Goal: Task Accomplishment & Management: Manage account settings

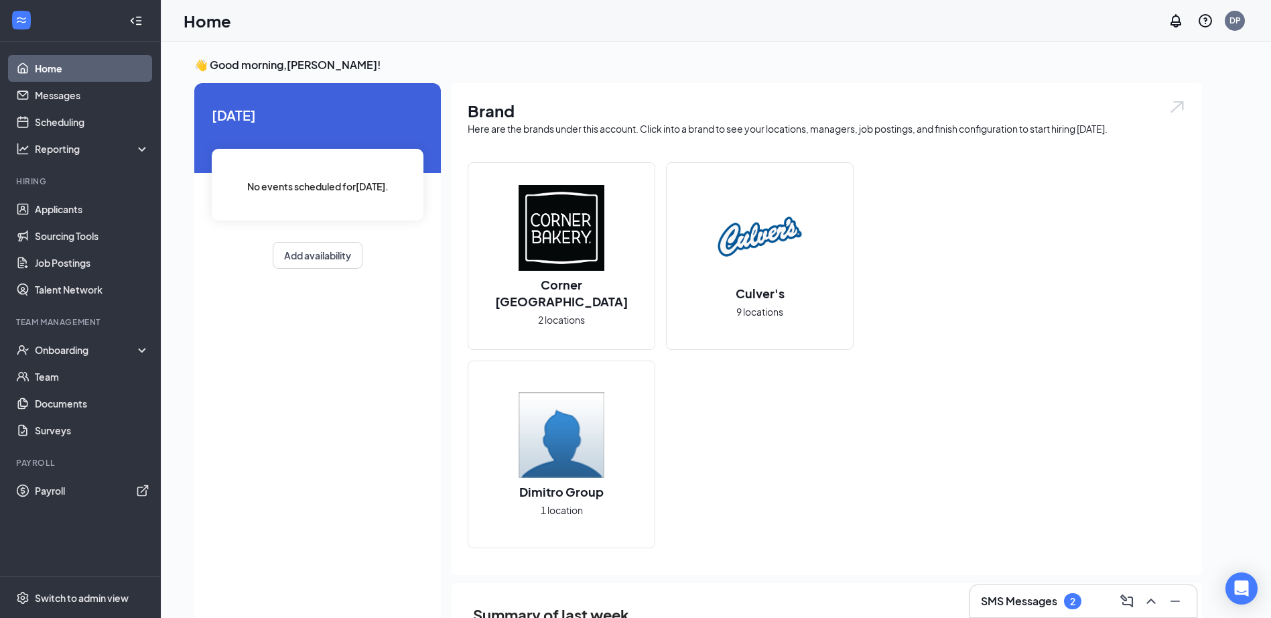
click at [1046, 617] on div "SMS Messages 2" at bounding box center [1084, 601] width 227 height 32
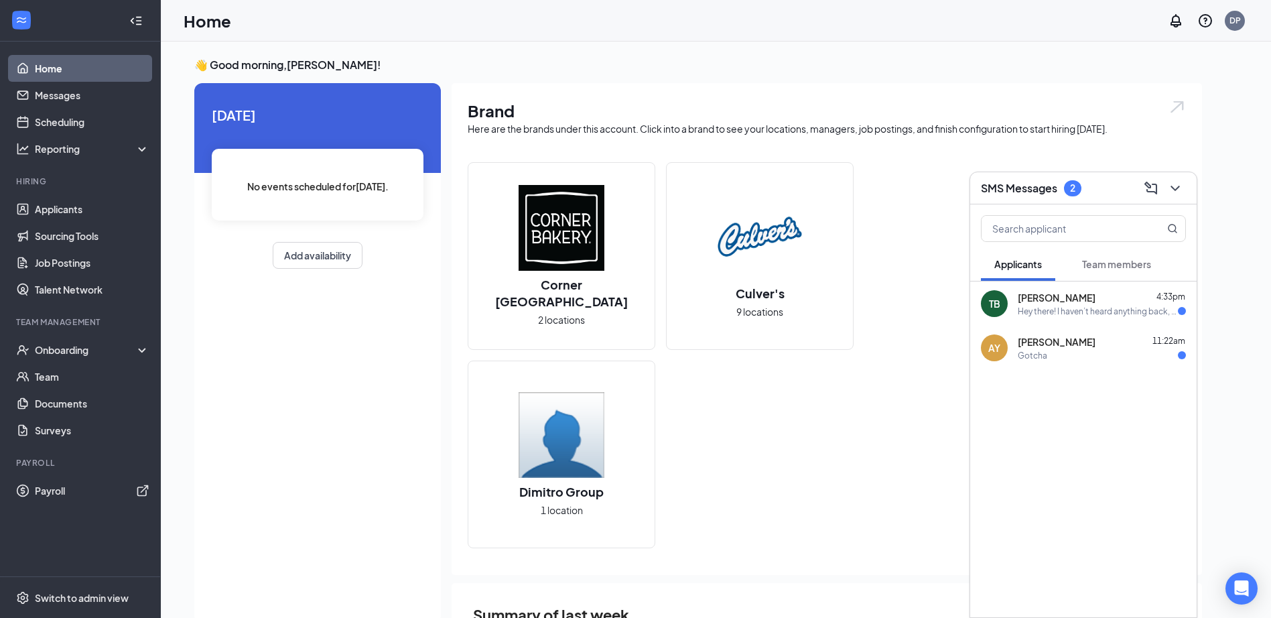
click at [1086, 347] on div "[PERSON_NAME] 11:22am" at bounding box center [1102, 341] width 168 height 13
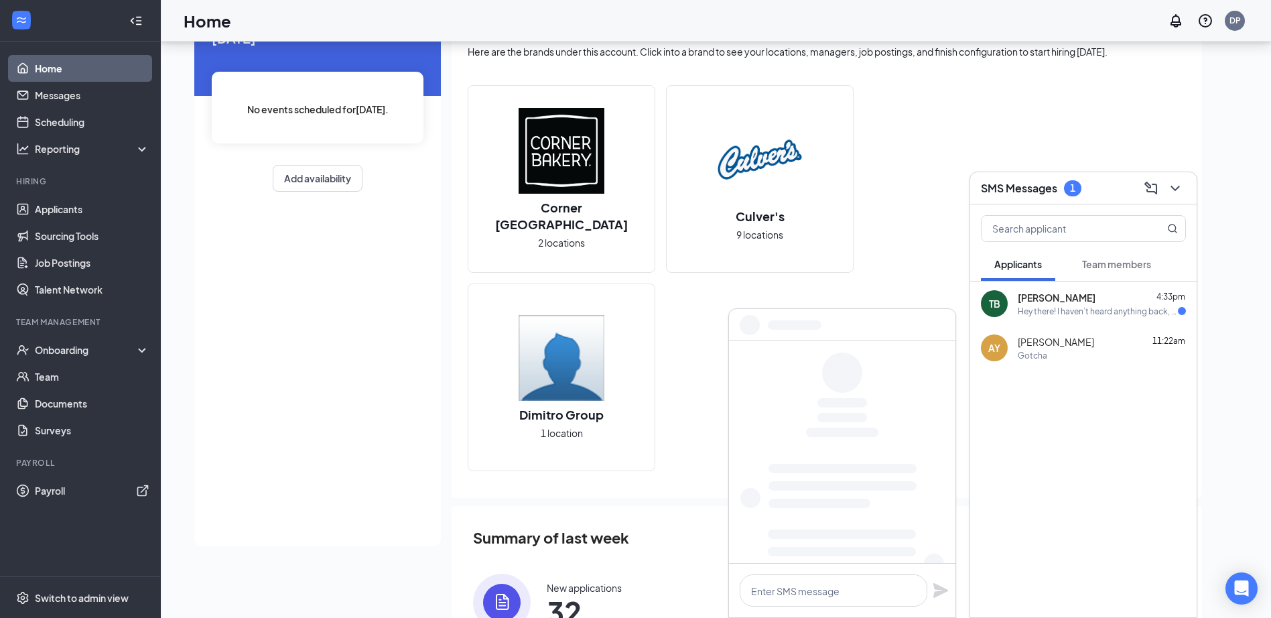
scroll to position [134, 0]
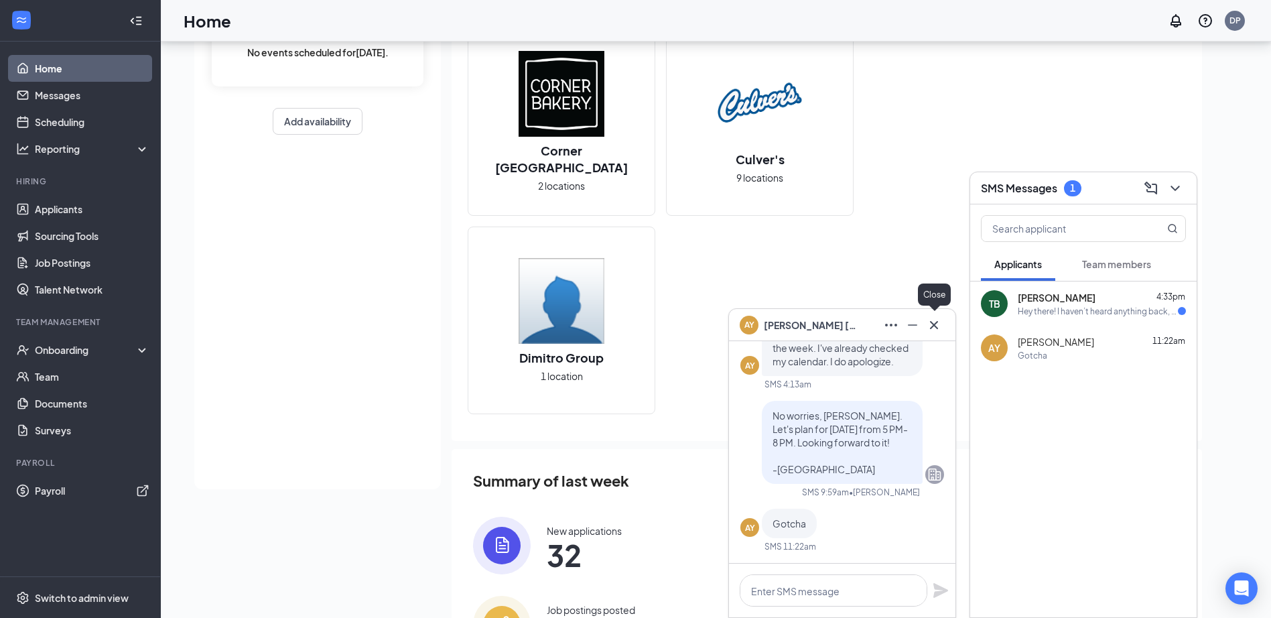
click at [934, 333] on button at bounding box center [934, 324] width 21 height 21
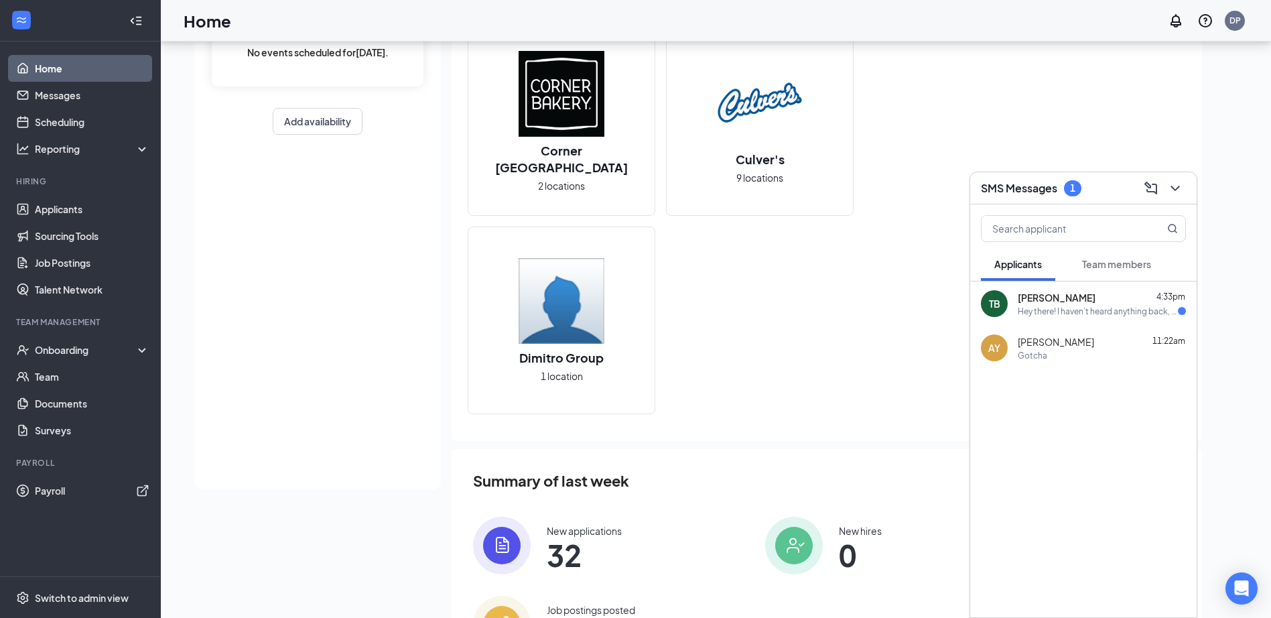
click at [1031, 319] on div "TB [PERSON_NAME] 4:33pm Hey there! I haven’t heard anything back, but yes — I w…" at bounding box center [1084, 304] width 227 height 44
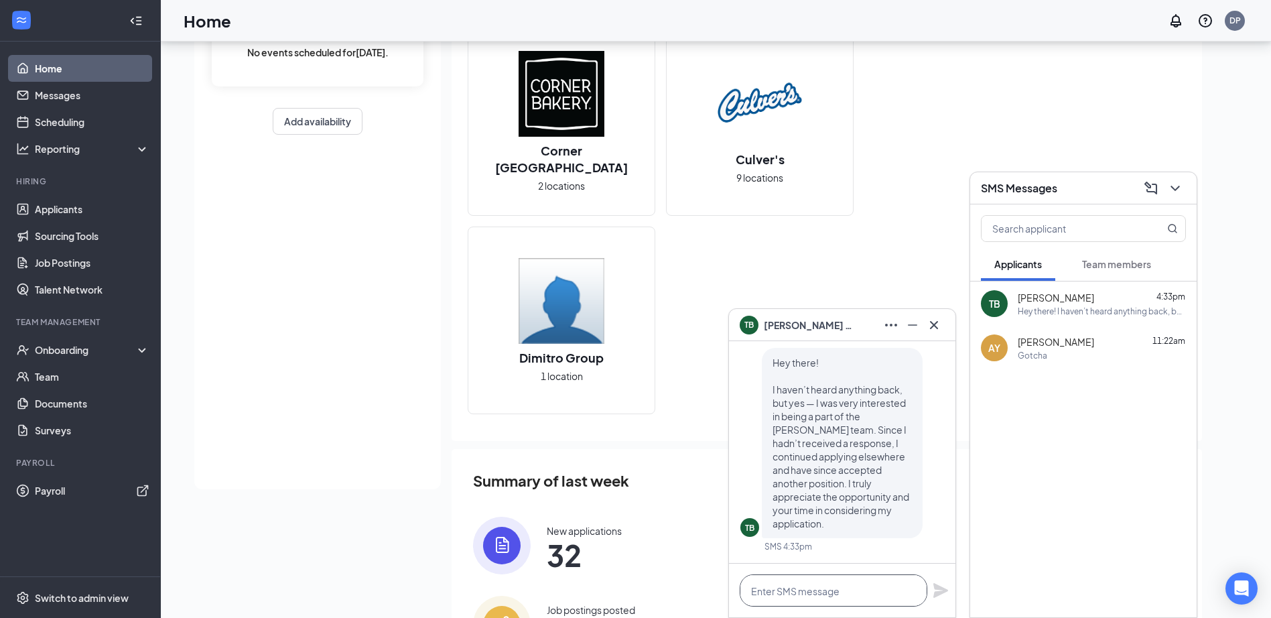
click at [820, 595] on textarea at bounding box center [834, 590] width 188 height 32
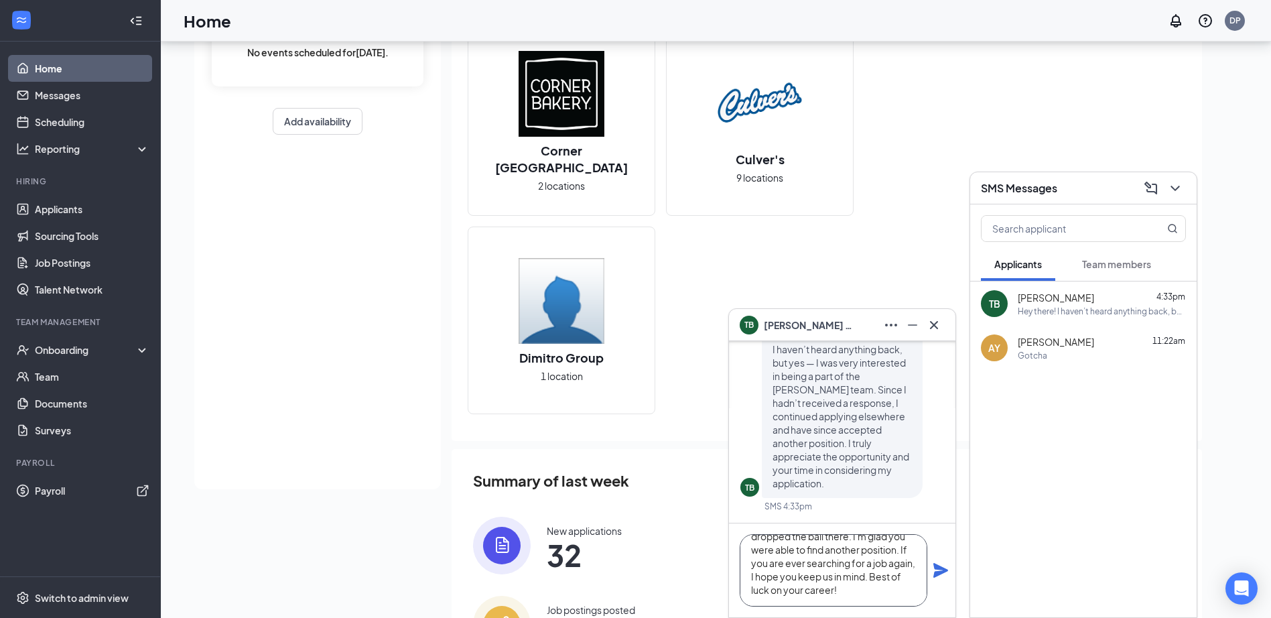
scroll to position [68, 0]
type textarea "I apologize again for the delayed communication with you, we certainly dropped …"
click at [943, 580] on div "I apologize again for the delayed communication with you, we certainly dropped …" at bounding box center [842, 570] width 227 height 94
click at [938, 569] on icon "Plane" at bounding box center [941, 570] width 15 height 15
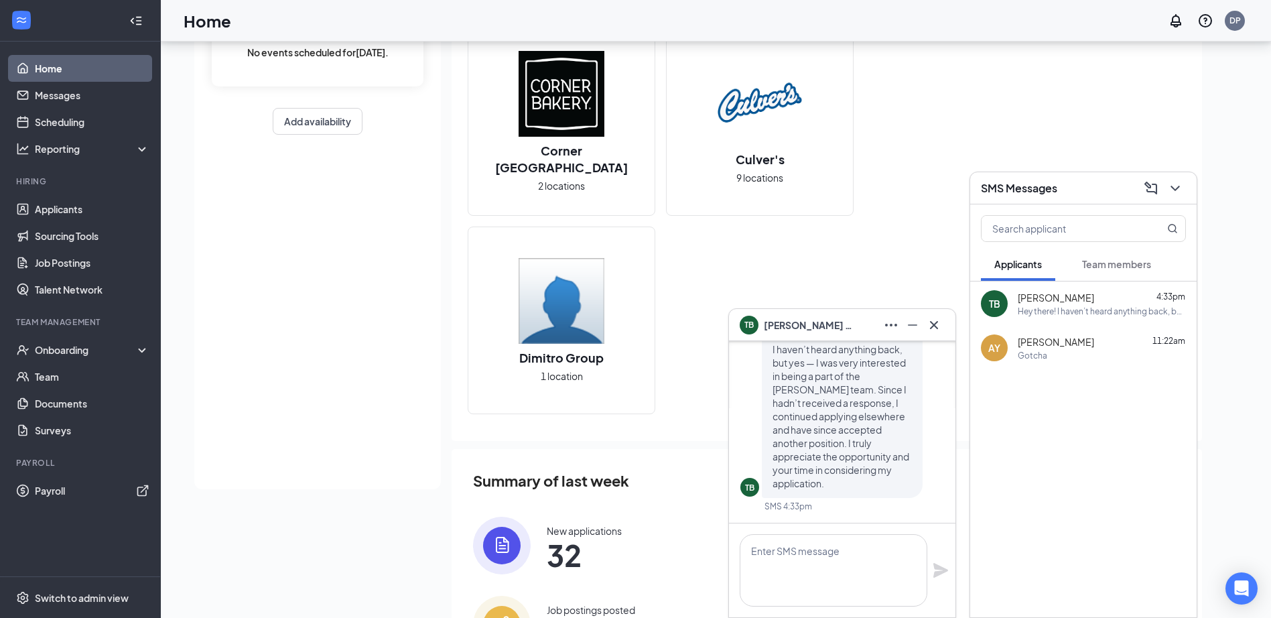
scroll to position [0, 0]
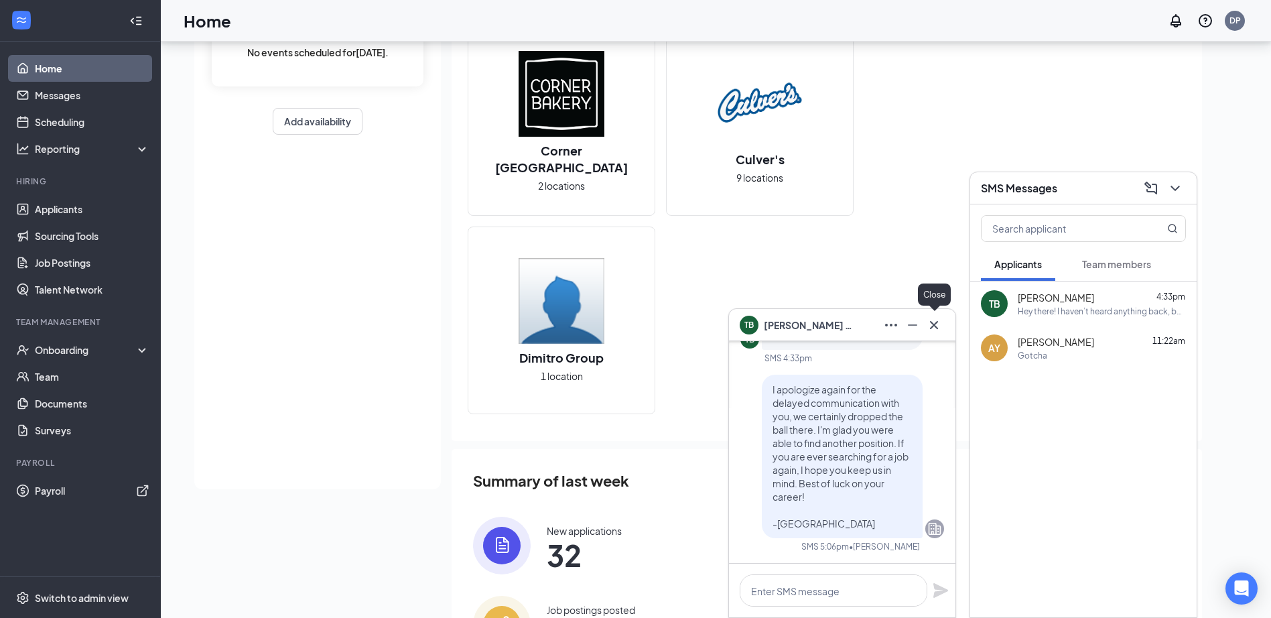
click at [935, 324] on icon "Cross" at bounding box center [934, 324] width 8 height 8
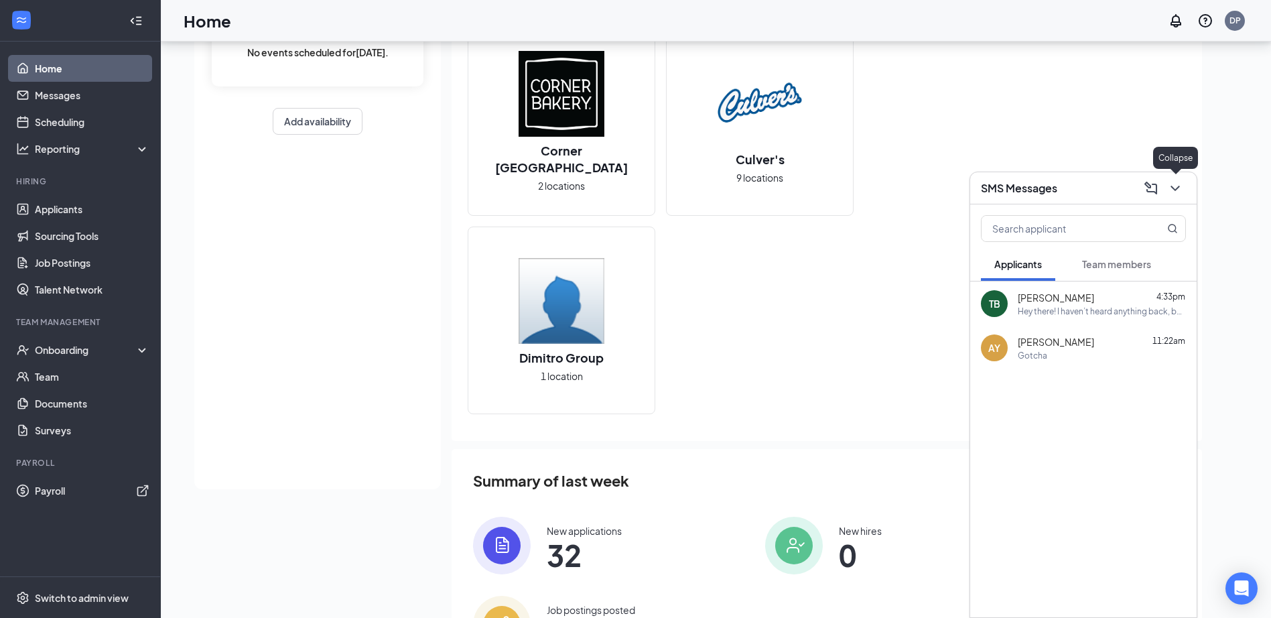
click at [1180, 194] on icon "ChevronDown" at bounding box center [1176, 188] width 16 height 16
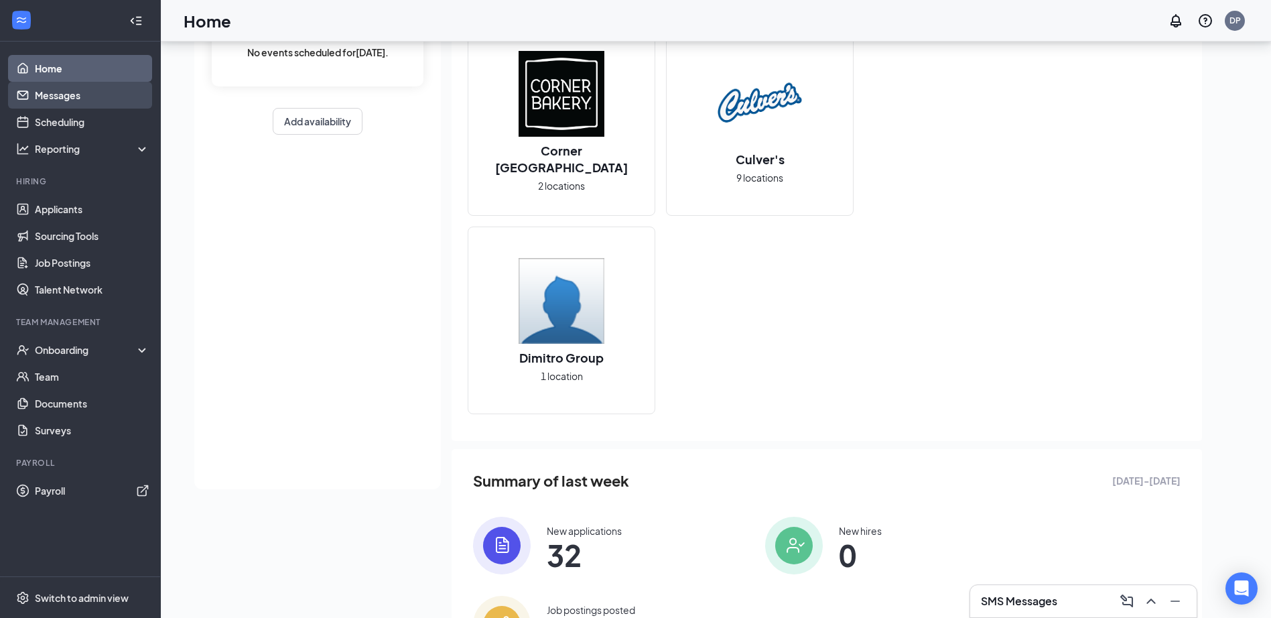
click at [81, 88] on link "Messages" at bounding box center [92, 95] width 115 height 27
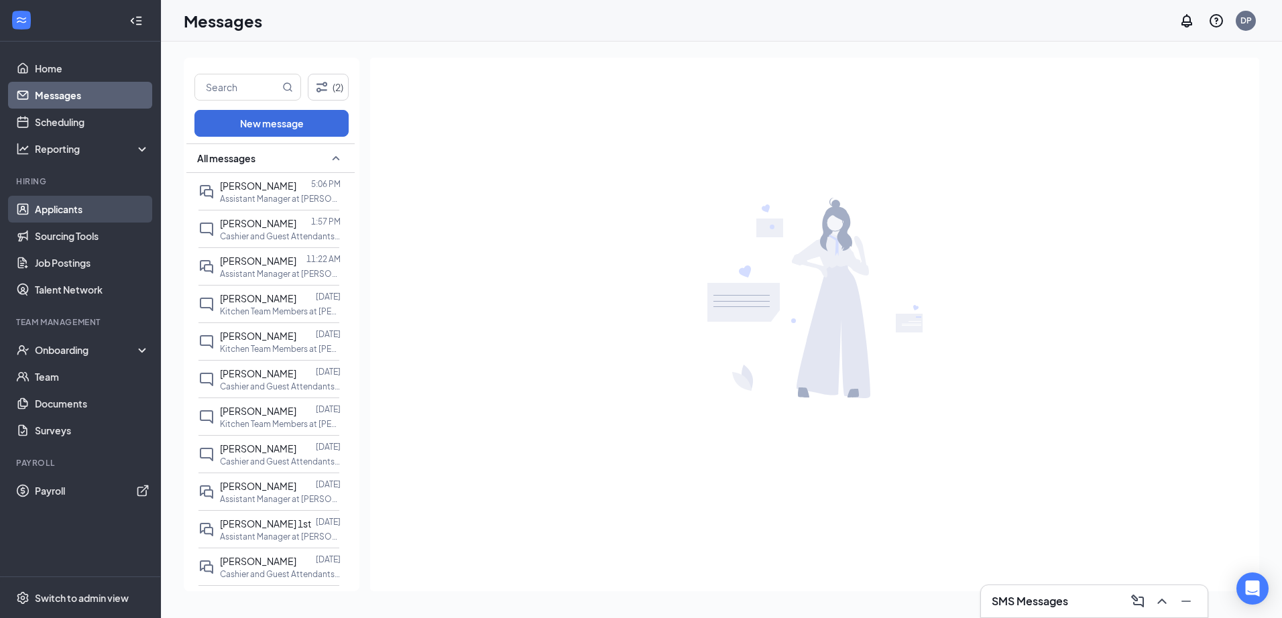
click at [56, 206] on link "Applicants" at bounding box center [92, 209] width 115 height 27
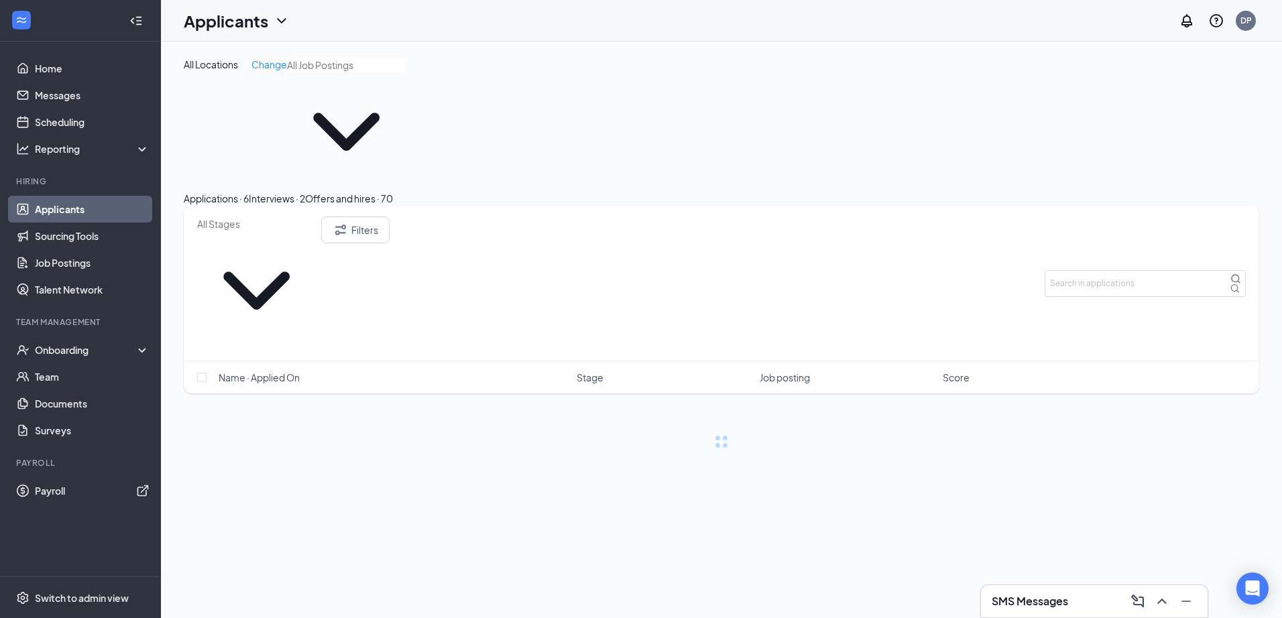
click at [305, 191] on button "Interviews · 2" at bounding box center [277, 198] width 56 height 15
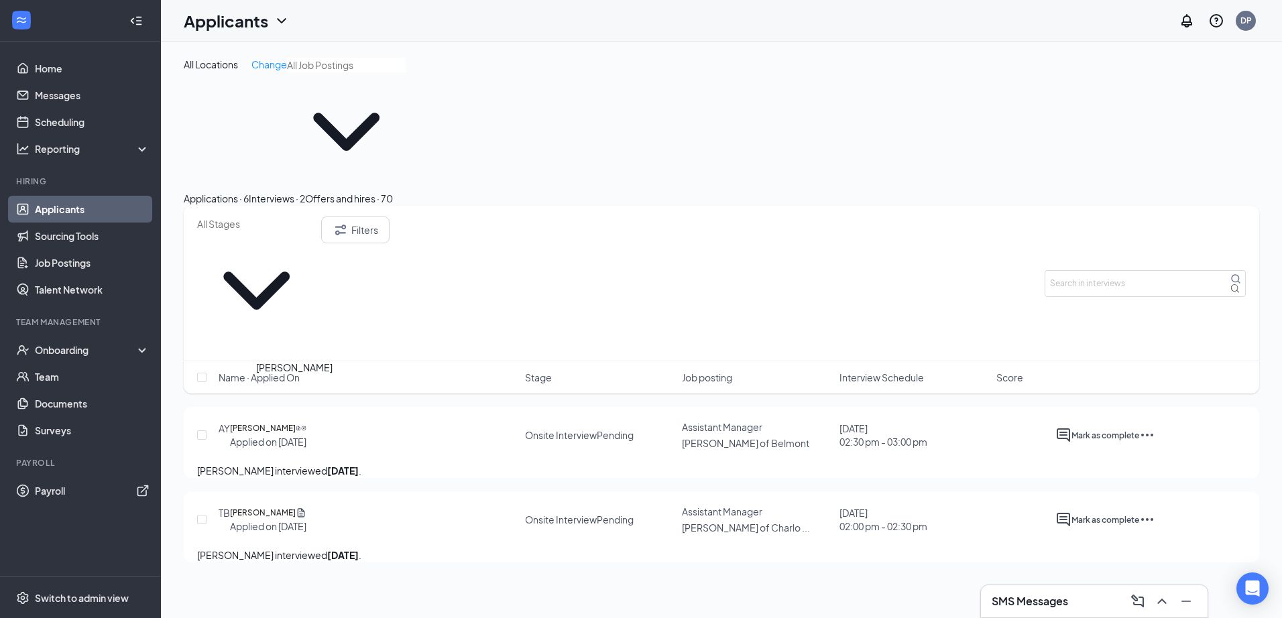
click at [279, 506] on h5 "[PERSON_NAME]" at bounding box center [263, 512] width 66 height 13
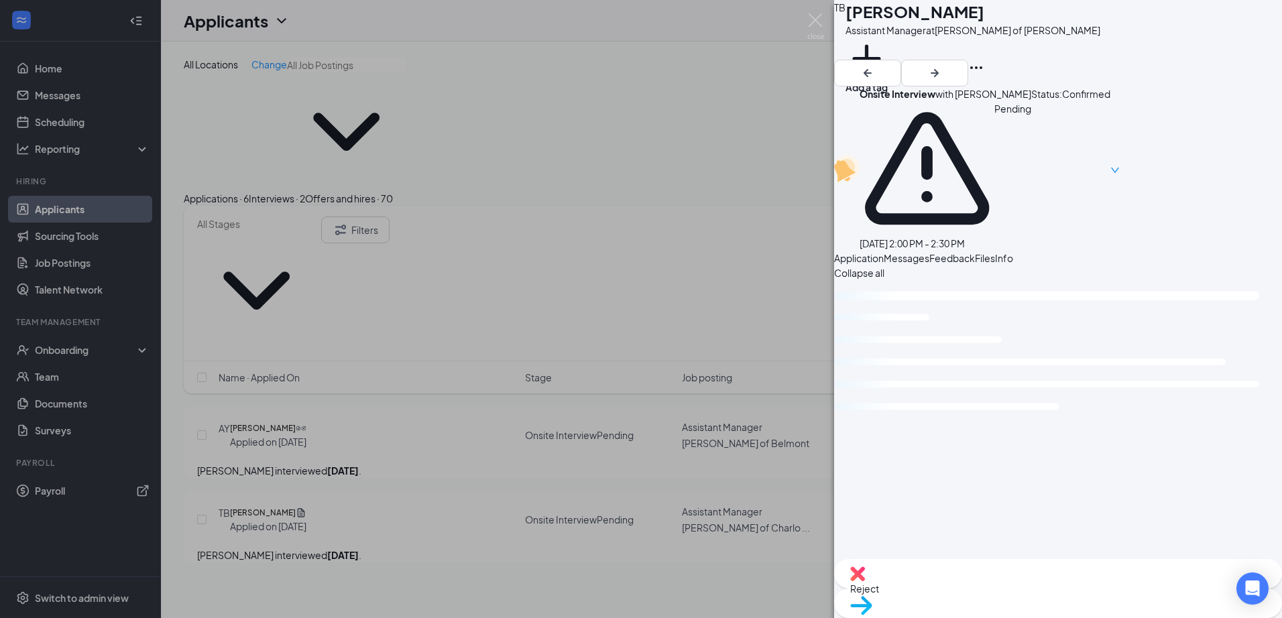
click at [973, 588] on div "Reject" at bounding box center [1058, 573] width 448 height 29
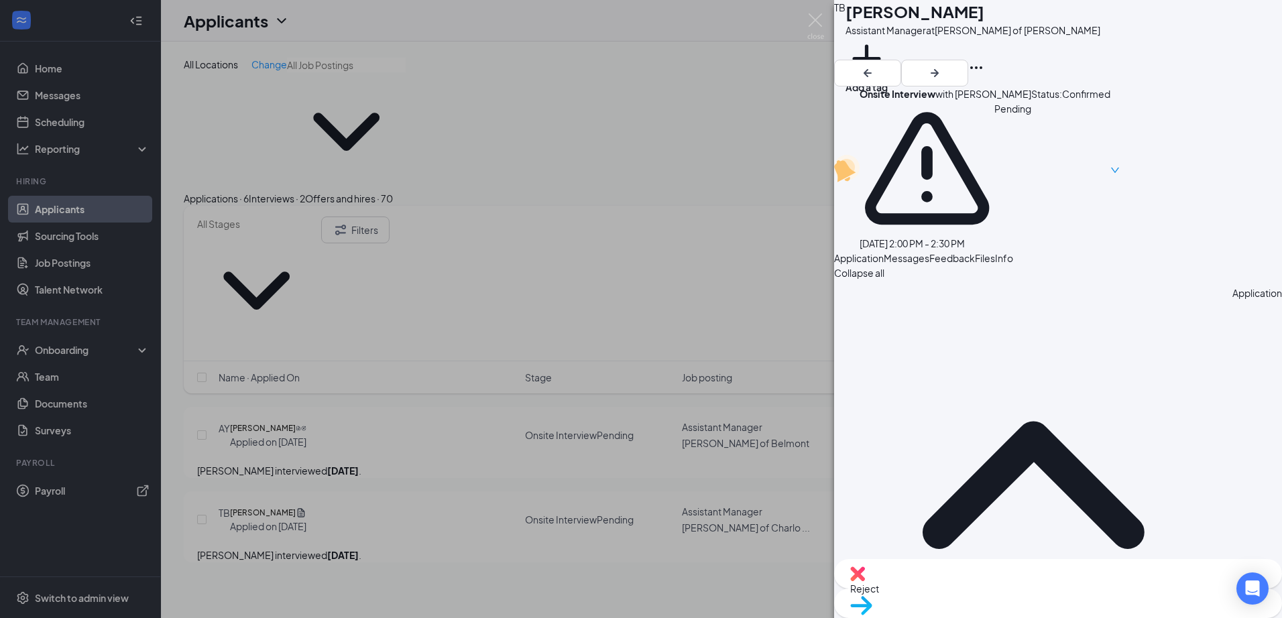
type textarea "Accepted a position with another company. -CS"
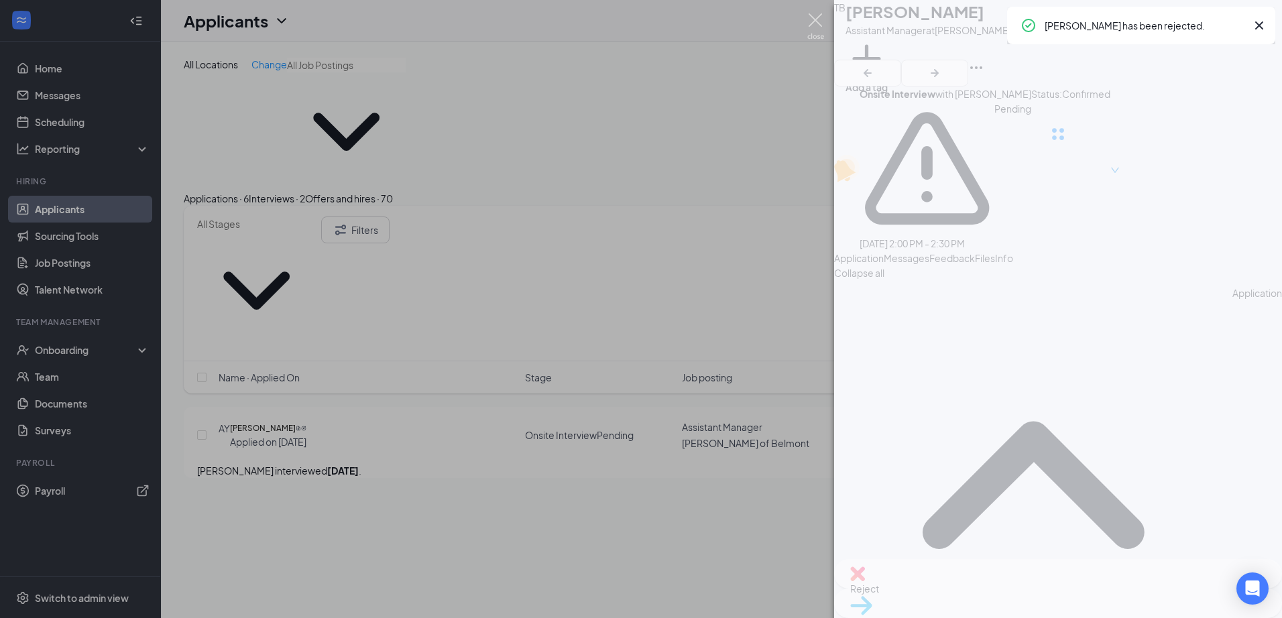
click at [819, 21] on img at bounding box center [815, 26] width 17 height 26
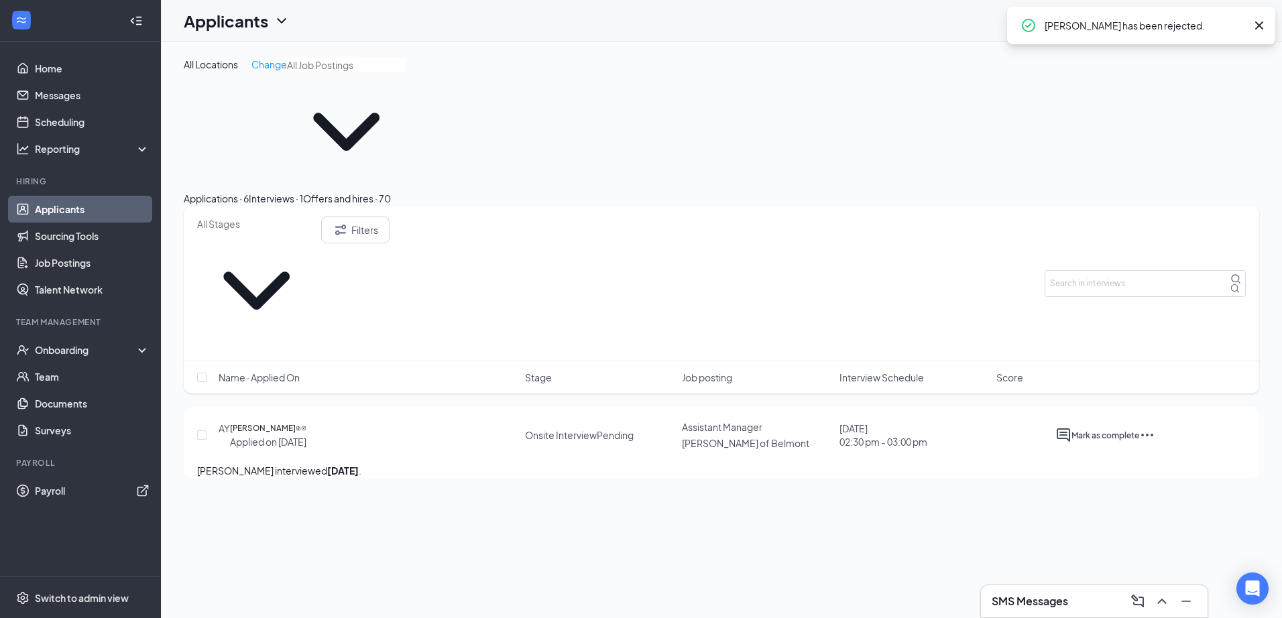
click at [249, 191] on button "Applications · 6" at bounding box center [216, 198] width 65 height 15
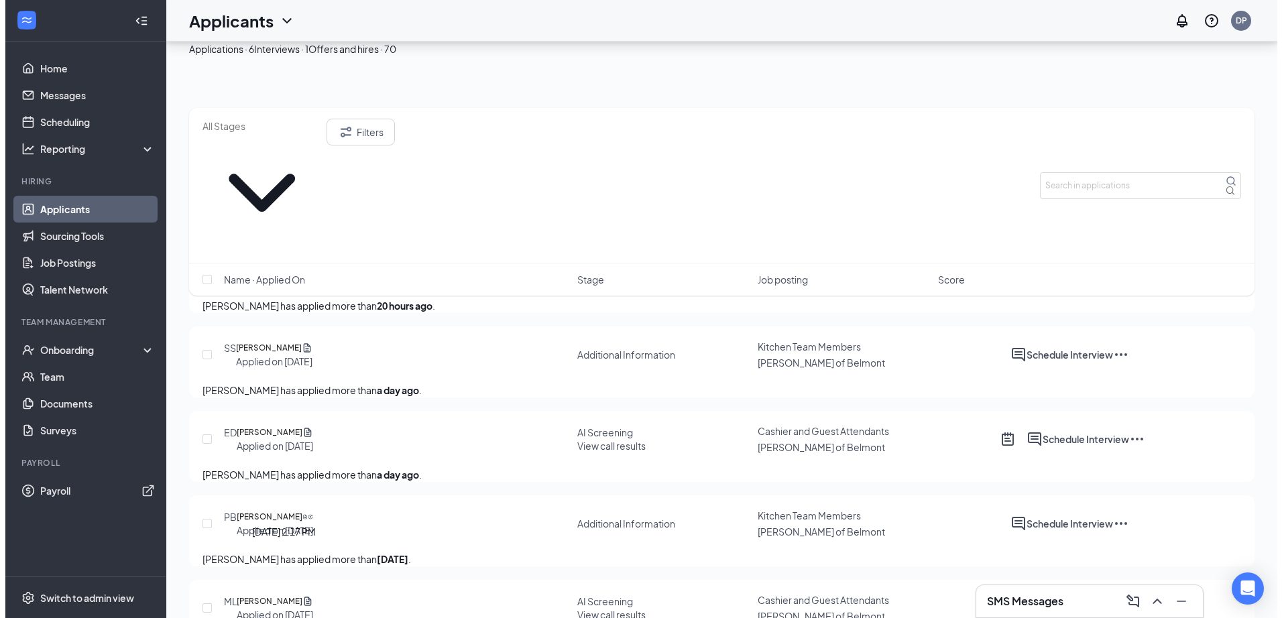
scroll to position [84, 0]
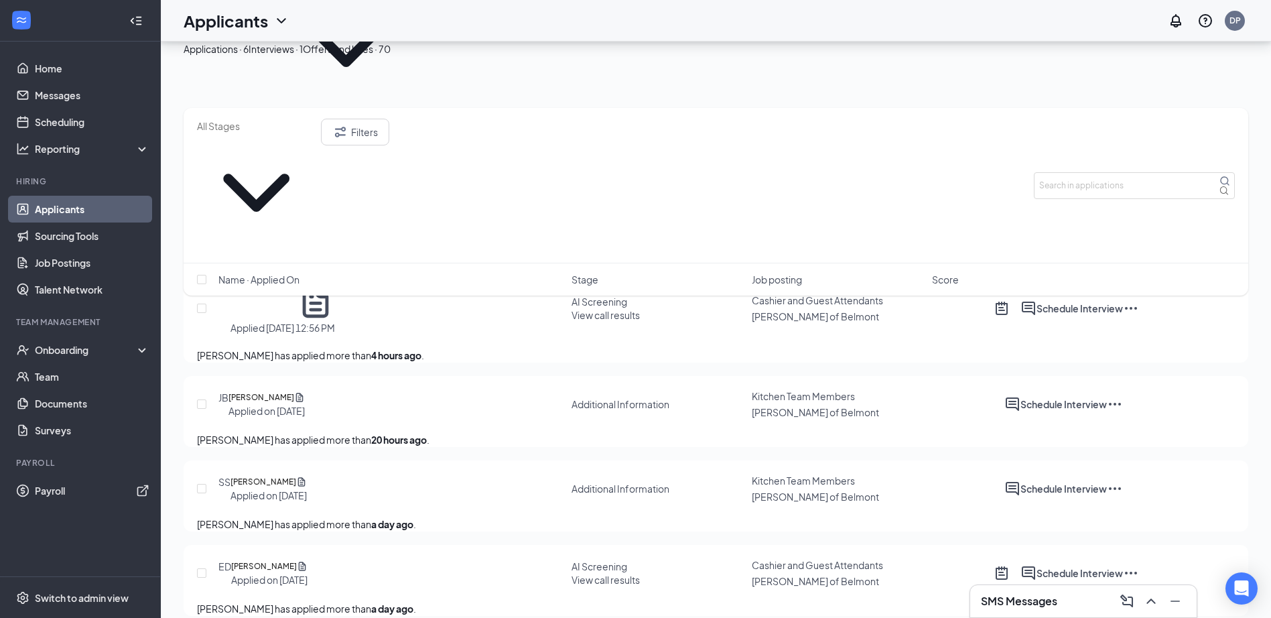
click at [274, 475] on h5 "[PERSON_NAME]" at bounding box center [264, 481] width 66 height 13
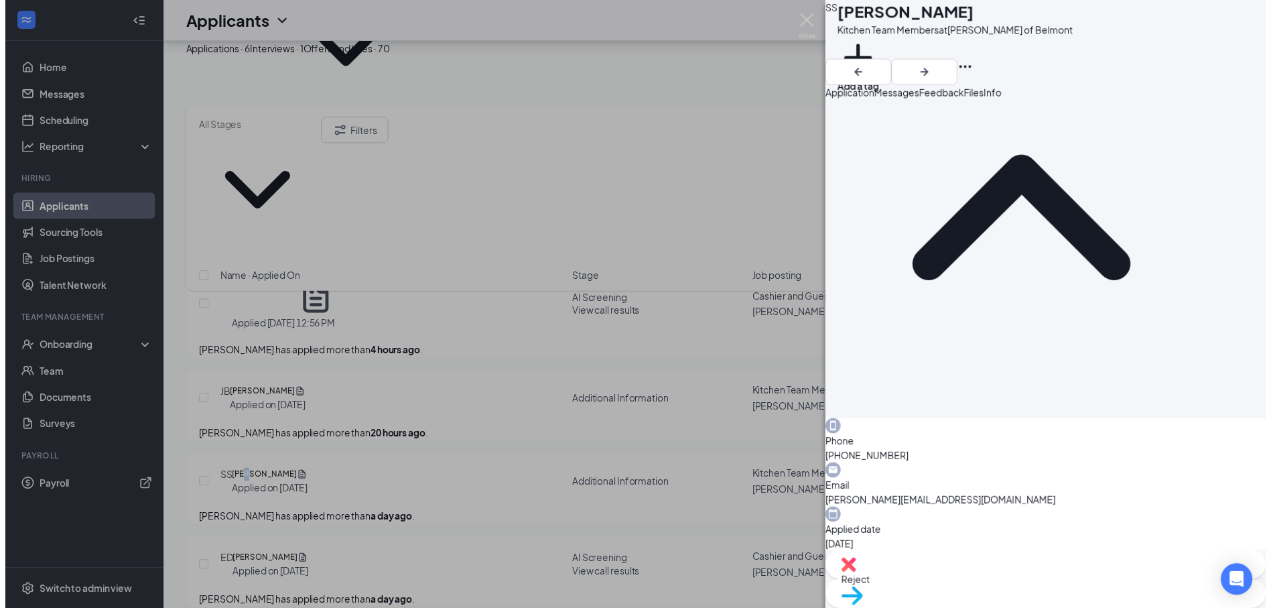
scroll to position [582, 0]
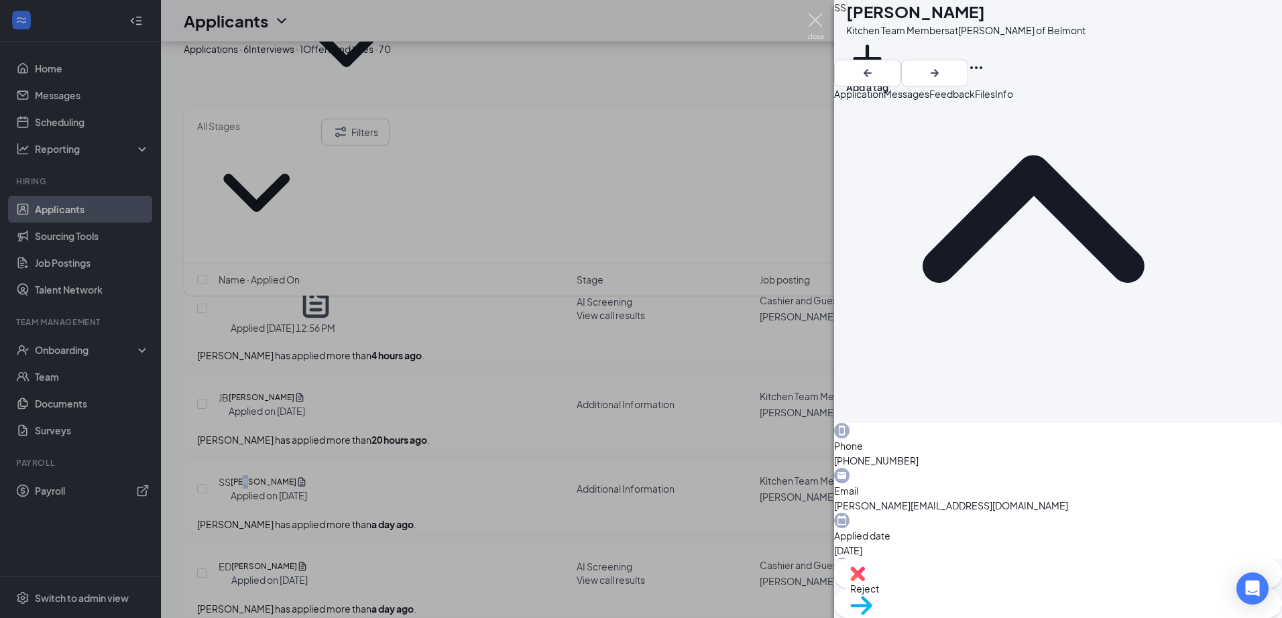
click at [810, 17] on img at bounding box center [815, 26] width 17 height 26
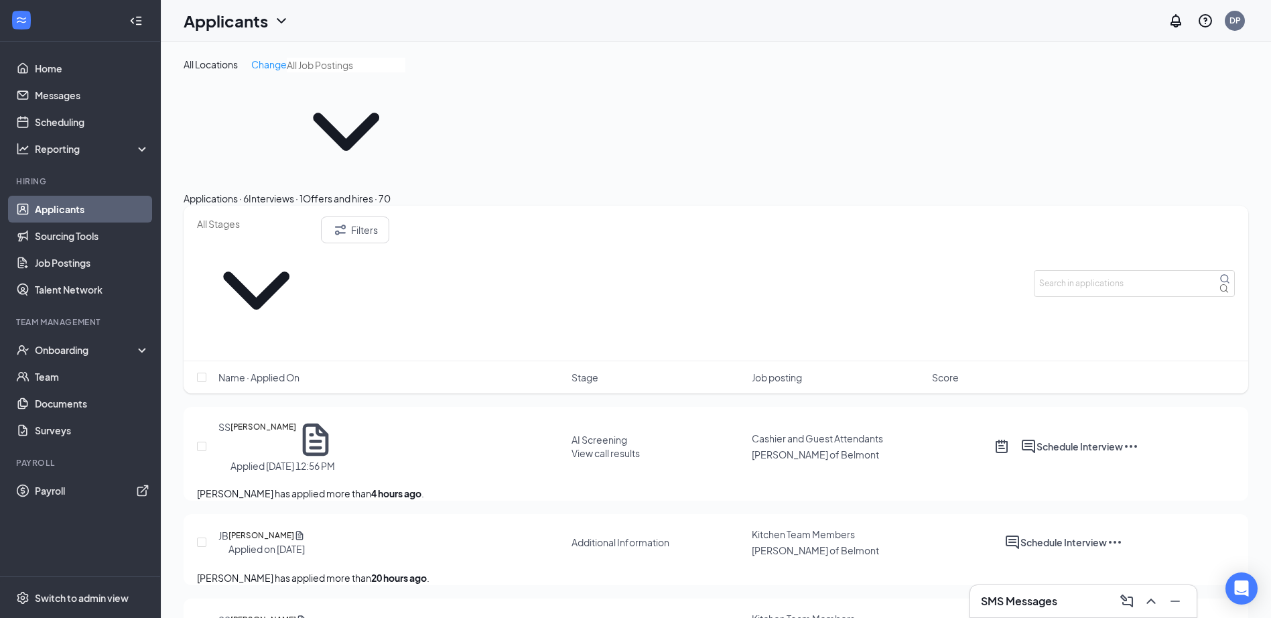
click at [633, 447] on span "View call results" at bounding box center [606, 453] width 68 height 12
